Goal: Information Seeking & Learning: Learn about a topic

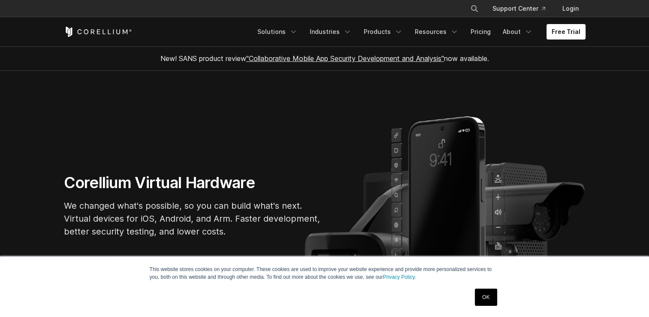
click at [488, 300] on link "OK" at bounding box center [486, 296] width 22 height 17
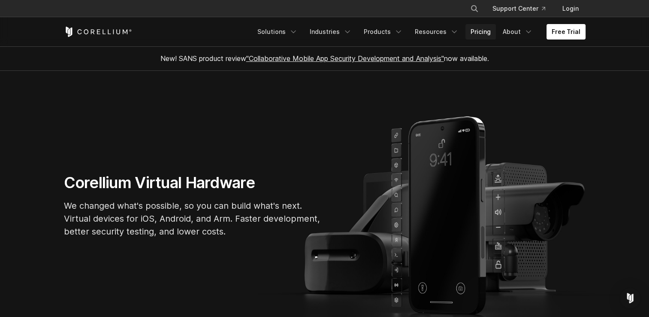
click at [481, 31] on link "Pricing" at bounding box center [481, 31] width 30 height 15
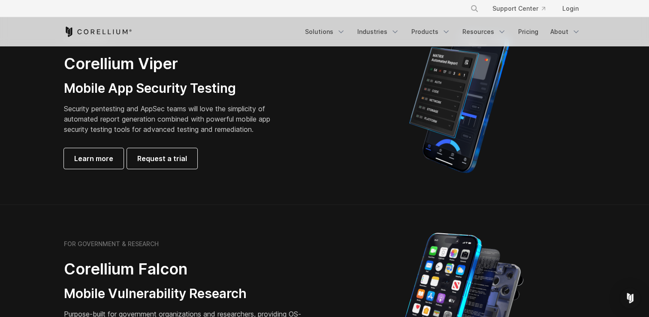
scroll to position [221, 0]
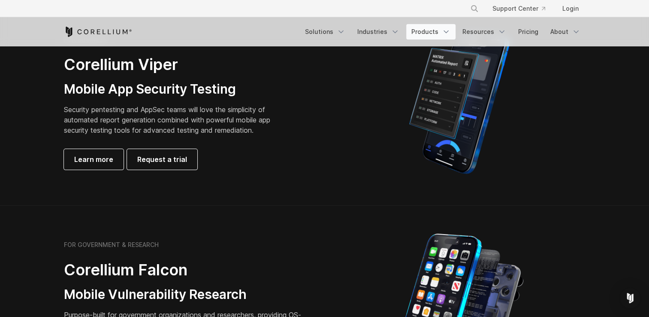
click at [433, 36] on link "Products" at bounding box center [430, 31] width 49 height 15
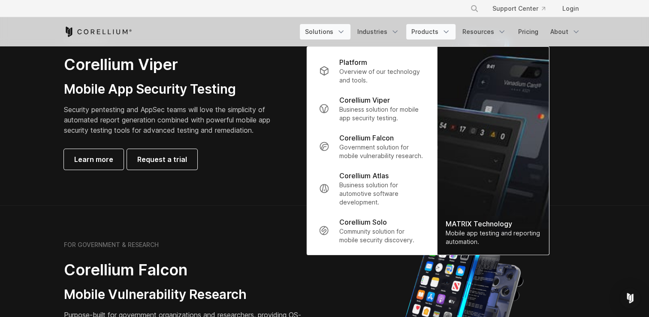
click at [322, 26] on link "Solutions" at bounding box center [325, 31] width 51 height 15
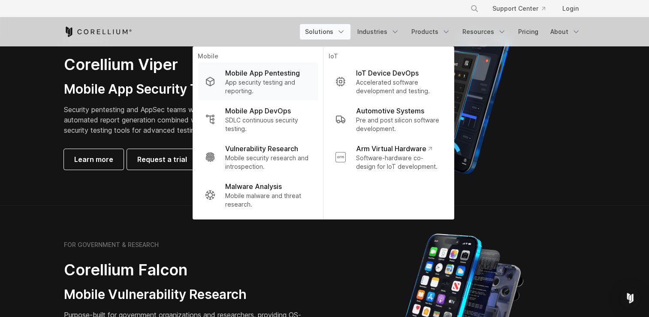
click at [291, 79] on p "App security testing and reporting." at bounding box center [267, 86] width 85 height 17
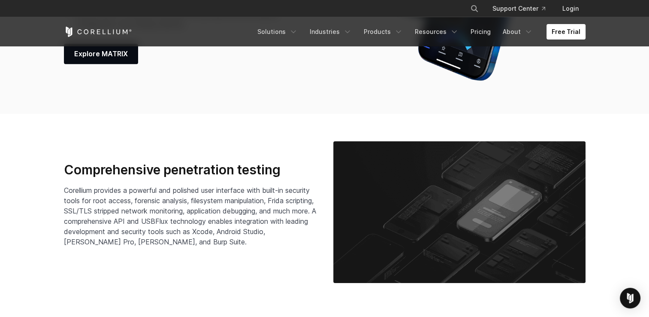
scroll to position [1164, 0]
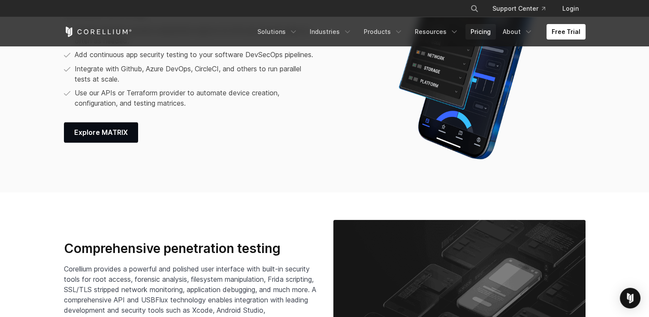
click at [486, 30] on link "Pricing" at bounding box center [481, 31] width 30 height 15
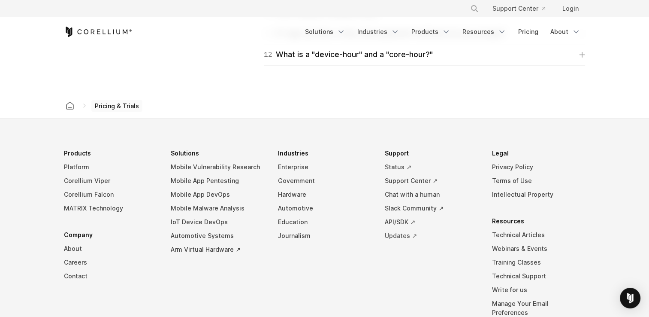
scroll to position [1564, 0]
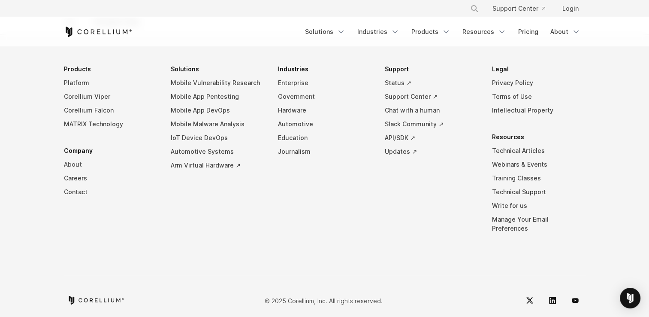
click at [75, 164] on link "About" at bounding box center [111, 164] width 94 height 14
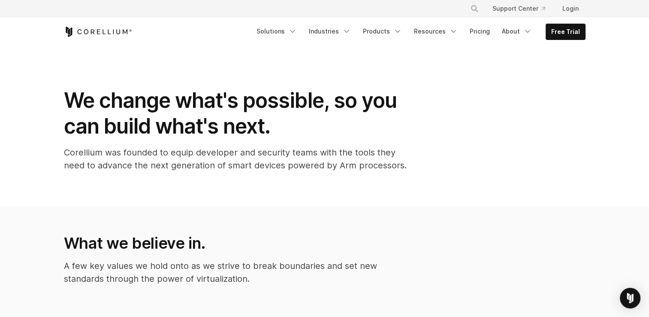
click at [84, 157] on p "Corellium was founded to equip developer and security teams with the tools they…" at bounding box center [235, 159] width 343 height 26
